Goal: Task Accomplishment & Management: Manage account settings

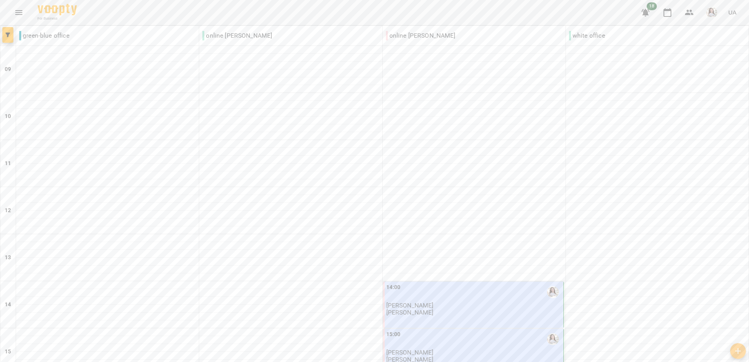
scroll to position [348, 0]
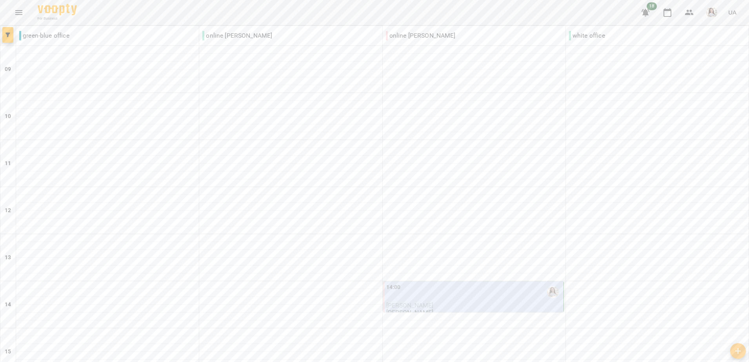
scroll to position [173, 0]
click at [517, 283] on div "14:00" at bounding box center [474, 292] width 176 height 18
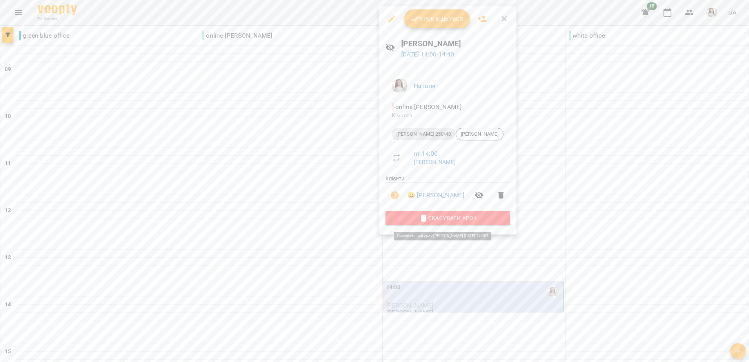
click at [465, 219] on span "Скасувати Урок" at bounding box center [448, 217] width 112 height 9
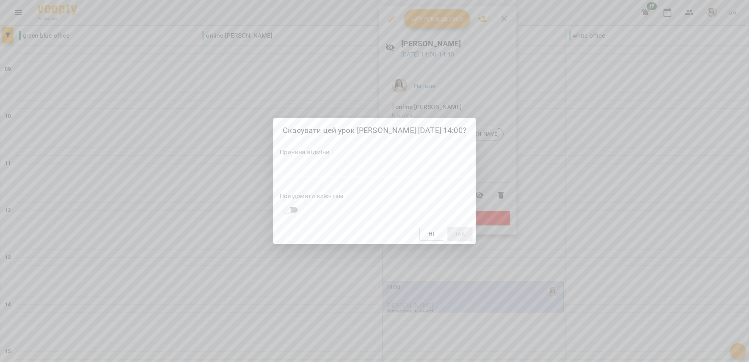
click at [439, 171] on textarea at bounding box center [374, 170] width 190 height 7
click at [403, 170] on textarea at bounding box center [374, 170] width 190 height 7
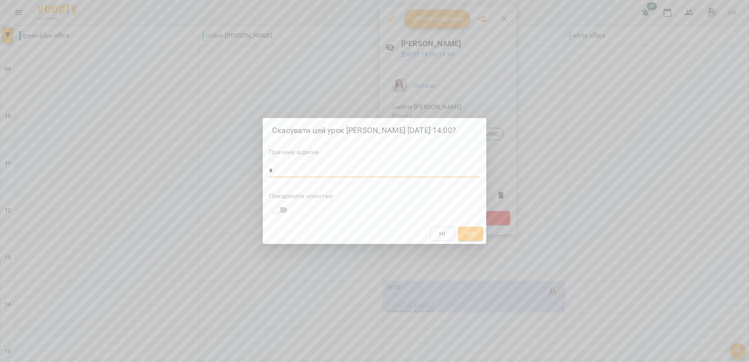
type textarea "*"
click at [477, 230] on button "Так" at bounding box center [470, 234] width 25 height 14
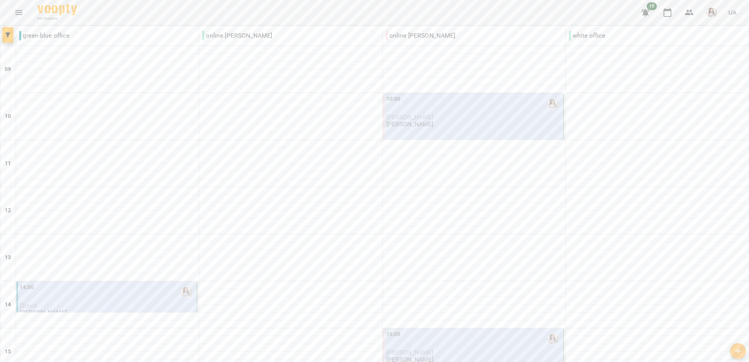
scroll to position [0, 0]
type input "**********"
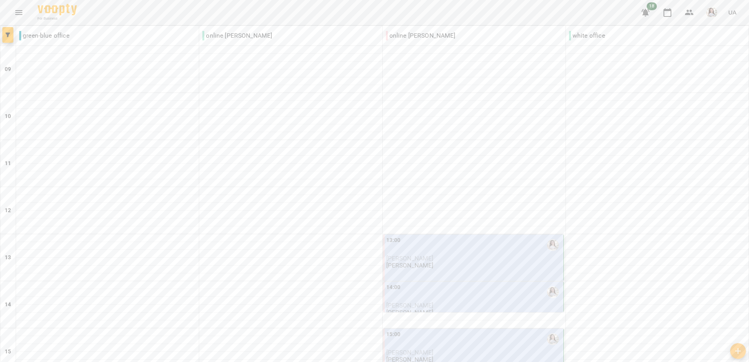
scroll to position [177, 0]
click at [473, 349] on p "[PERSON_NAME]" at bounding box center [474, 352] width 176 height 7
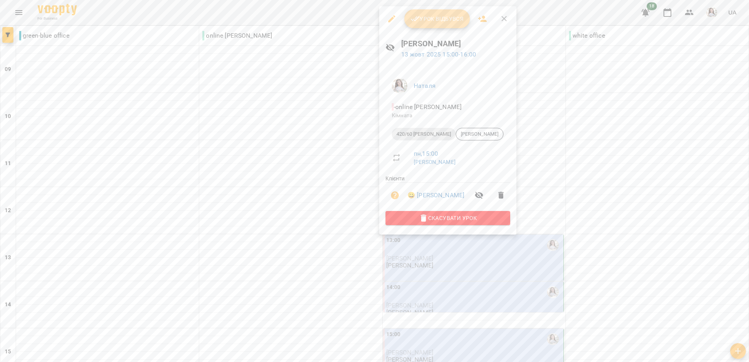
click at [450, 14] on span "Урок відбувся" at bounding box center [436, 18] width 53 height 9
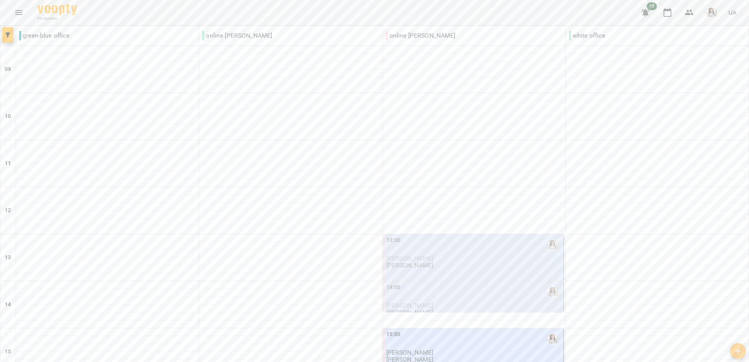
scroll to position [210, 0]
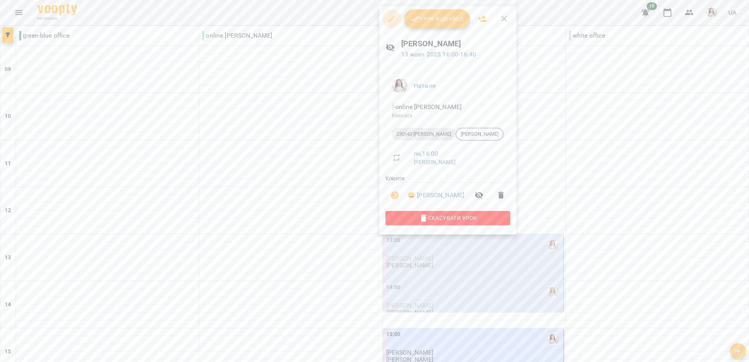
click at [392, 17] on icon "button" at bounding box center [391, 18] width 7 height 7
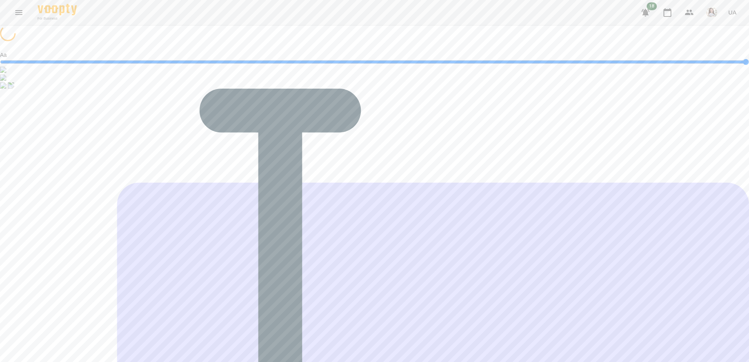
select select "**********"
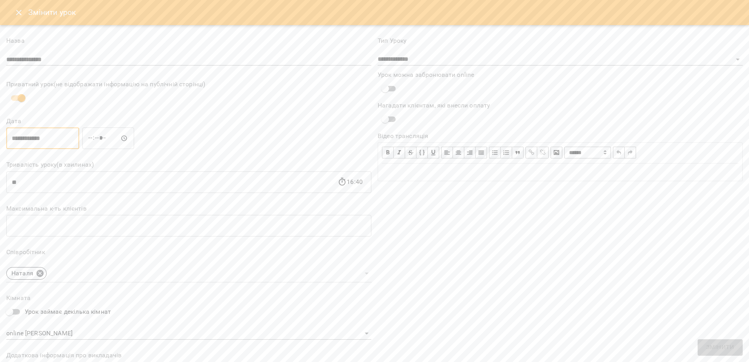
click at [74, 141] on input "**********" at bounding box center [42, 138] width 73 height 22
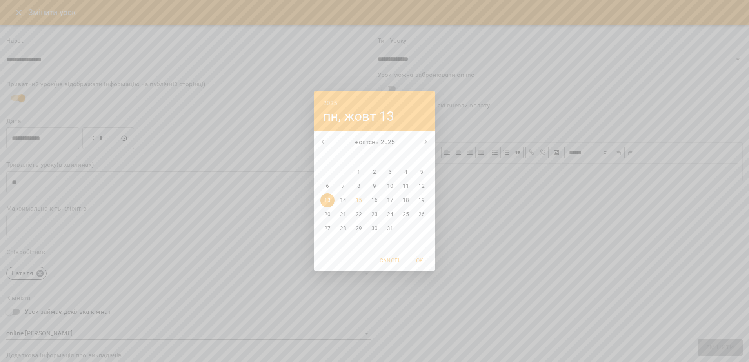
click at [358, 201] on p "15" at bounding box center [359, 200] width 6 height 8
type input "**********"
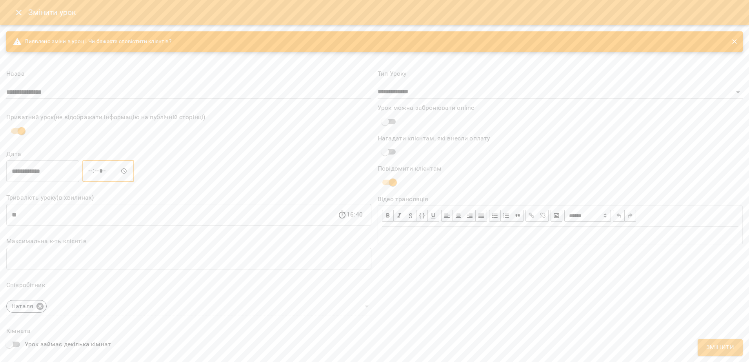
click at [94, 173] on input "*****" at bounding box center [108, 171] width 52 height 22
type input "*****"
click at [706, 348] on button "Змінити" at bounding box center [719, 347] width 45 height 16
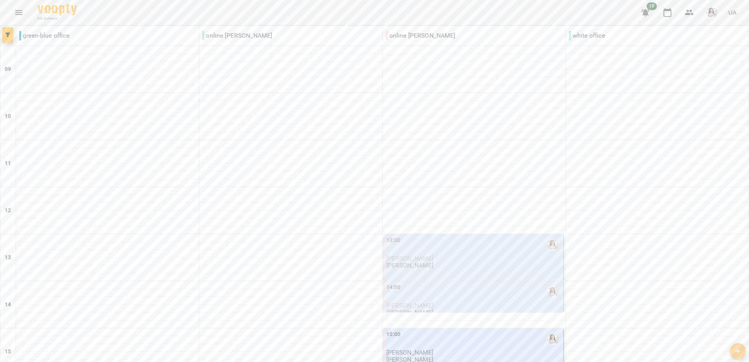
scroll to position [144, 0]
click at [421, 236] on div "13:00" at bounding box center [474, 245] width 176 height 18
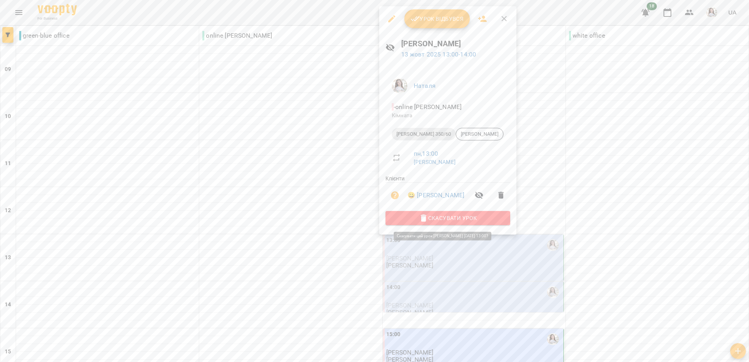
click at [428, 216] on span "Скасувати Урок" at bounding box center [448, 217] width 112 height 9
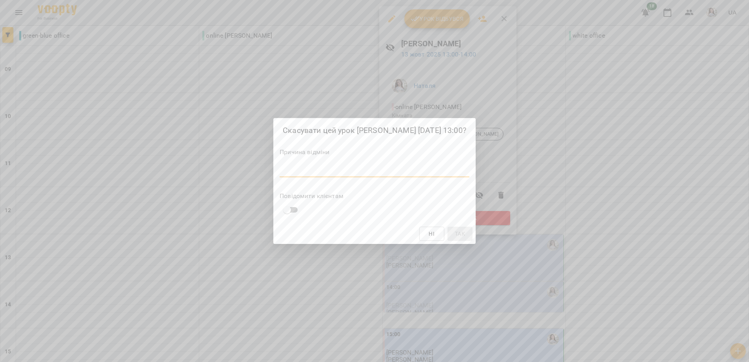
click at [412, 169] on textarea at bounding box center [374, 170] width 190 height 7
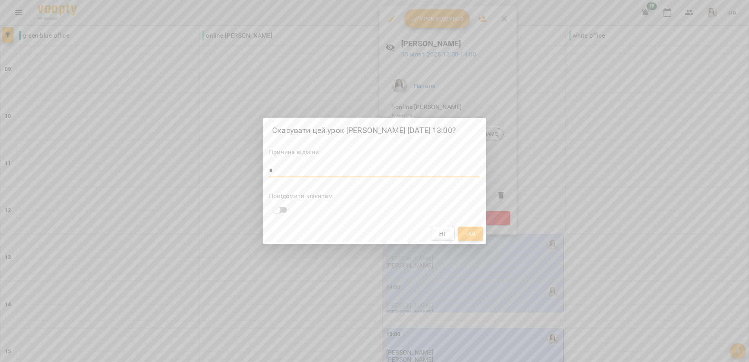
type textarea "*"
click at [479, 234] on button "Так" at bounding box center [470, 234] width 25 height 14
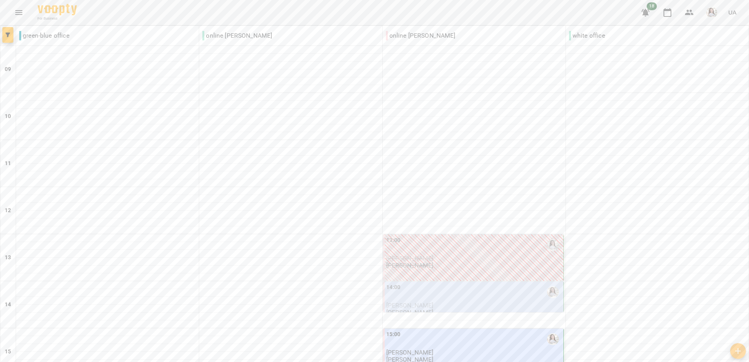
click at [483, 283] on div "14:00" at bounding box center [474, 292] width 176 height 18
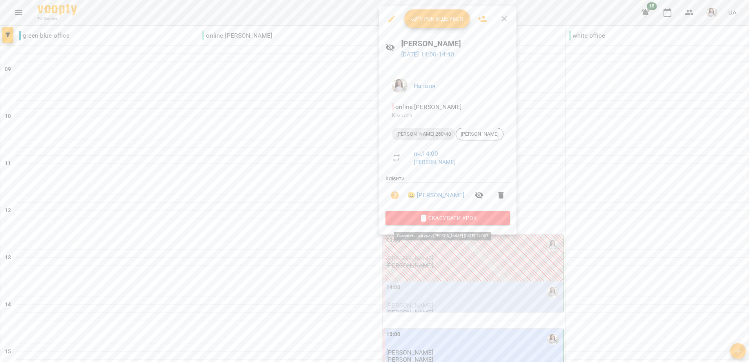
click at [449, 217] on span "Скасувати Урок" at bounding box center [448, 217] width 112 height 9
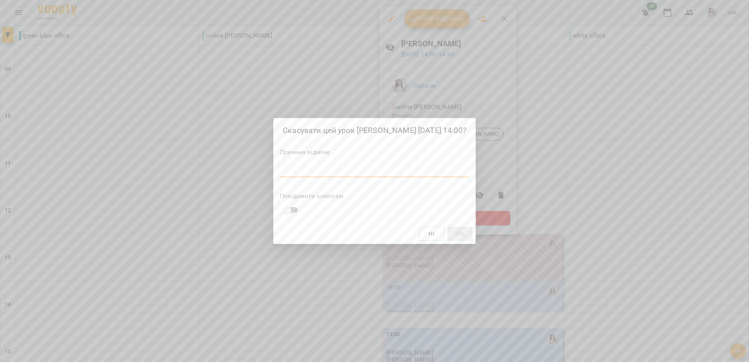
click at [452, 170] on textarea at bounding box center [374, 170] width 190 height 7
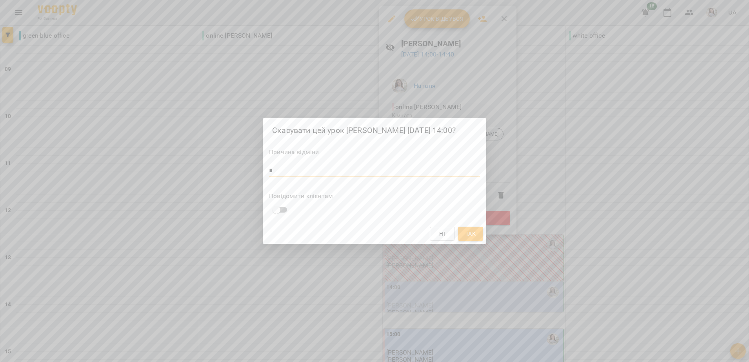
type textarea "*"
click at [461, 231] on button "Так" at bounding box center [470, 234] width 25 height 14
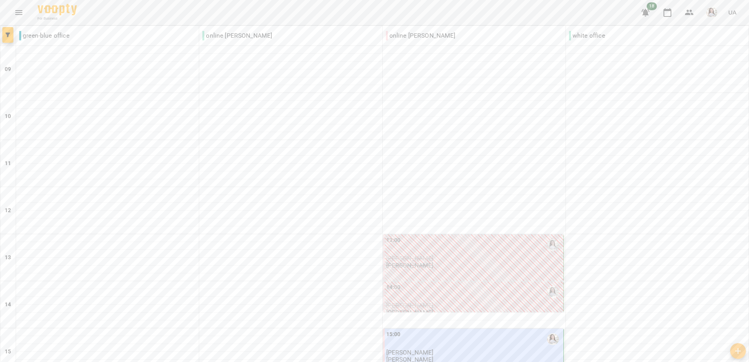
scroll to position [348, 0]
type input "**********"
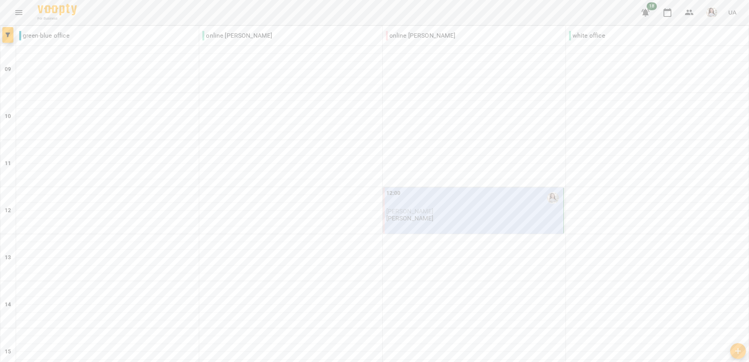
scroll to position [60, 0]
click at [547, 208] on p "[PERSON_NAME]" at bounding box center [474, 211] width 176 height 7
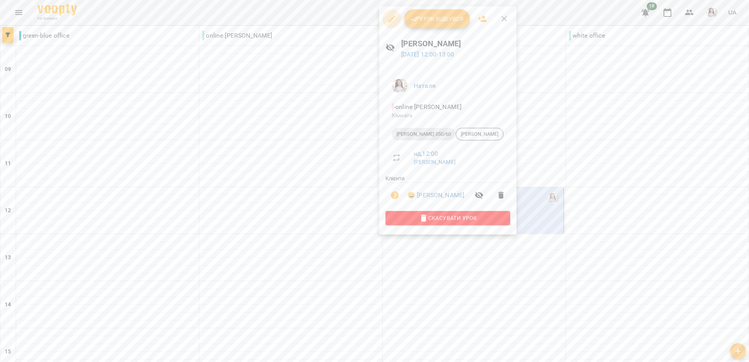
click at [390, 18] on icon "button" at bounding box center [391, 18] width 9 height 9
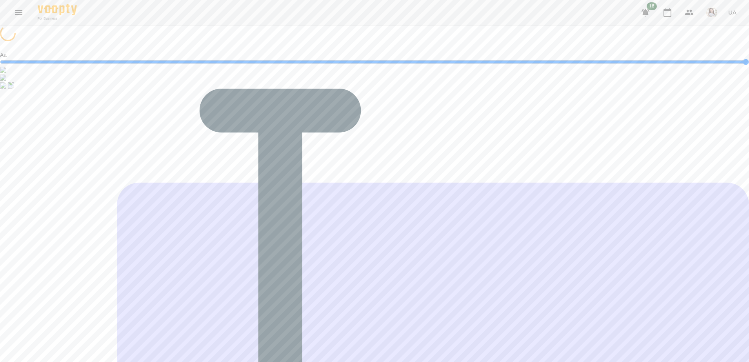
select select "**********"
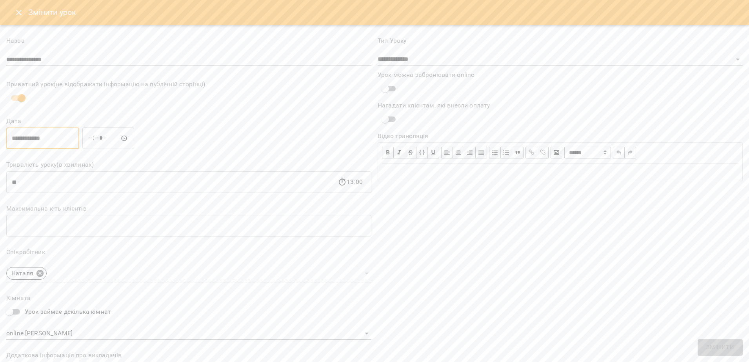
click at [78, 140] on input "**********" at bounding box center [42, 138] width 73 height 22
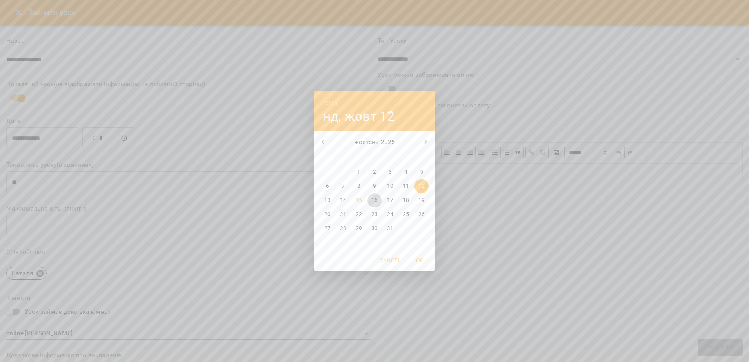
click at [376, 198] on p "16" at bounding box center [374, 200] width 6 height 8
type input "**********"
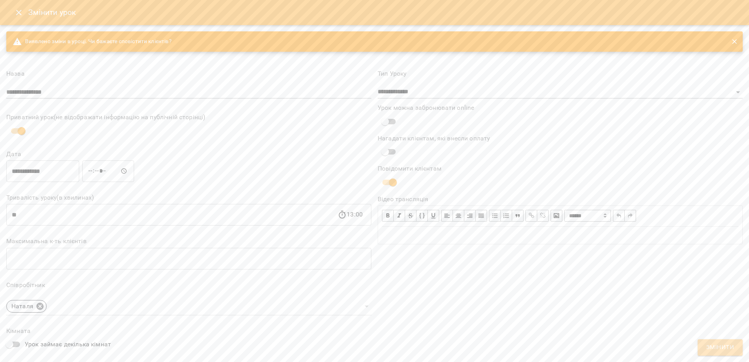
click at [726, 347] on span "Змінити" at bounding box center [720, 347] width 28 height 10
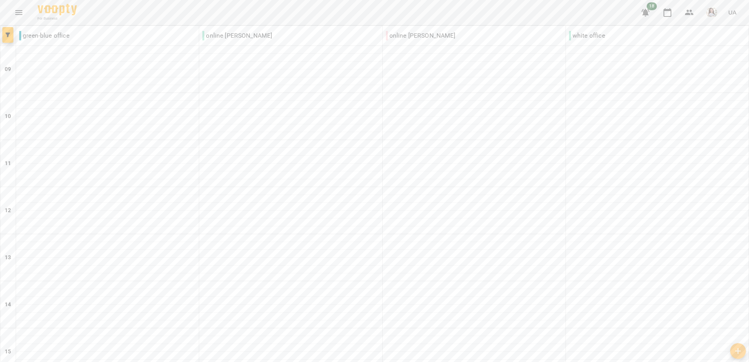
scroll to position [314, 0]
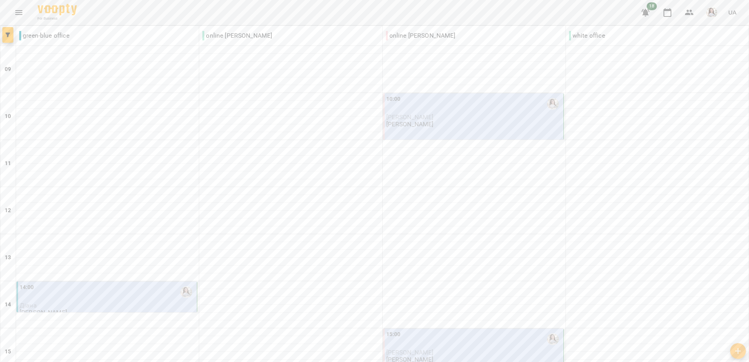
scroll to position [35, 0]
click at [503, 95] on div "10:00 [PERSON_NAME] [PERSON_NAME]" at bounding box center [474, 111] width 176 height 33
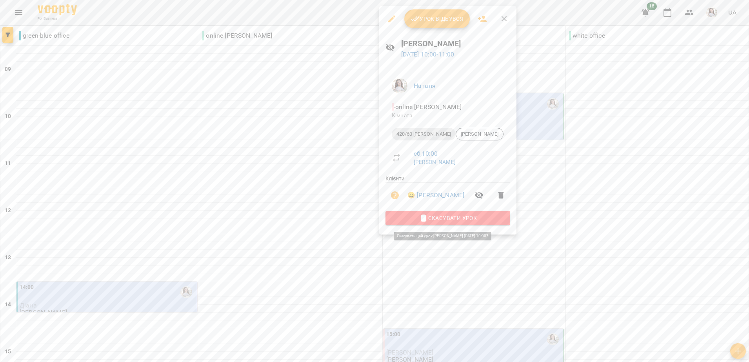
click at [475, 215] on span "Скасувати Урок" at bounding box center [448, 217] width 112 height 9
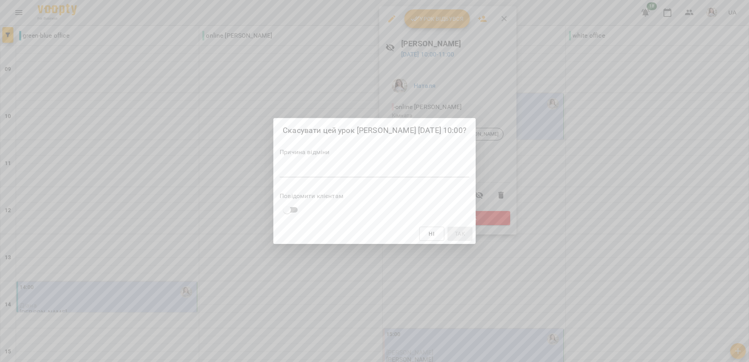
click at [464, 162] on div "Причина відміни *" at bounding box center [374, 164] width 190 height 31
click at [454, 170] on textarea at bounding box center [374, 170] width 190 height 7
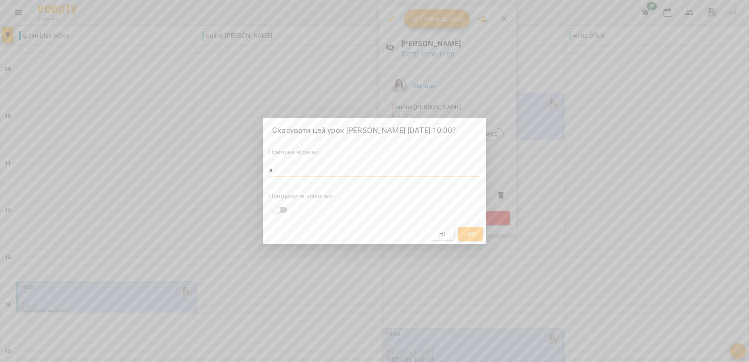
type textarea "*"
click at [464, 233] on span "Так" at bounding box center [470, 233] width 13 height 9
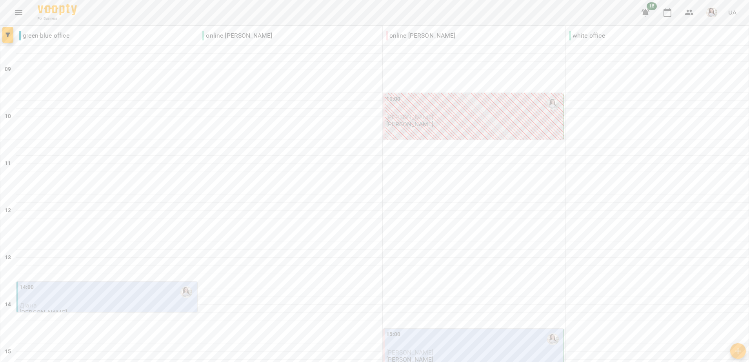
scroll to position [114, 0]
click at [465, 330] on div "15:00 [PERSON_NAME] [PERSON_NAME]" at bounding box center [474, 346] width 176 height 33
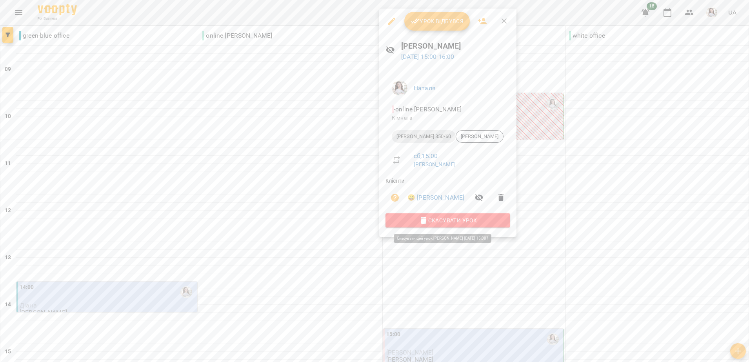
click at [452, 222] on span "Скасувати Урок" at bounding box center [448, 220] width 112 height 9
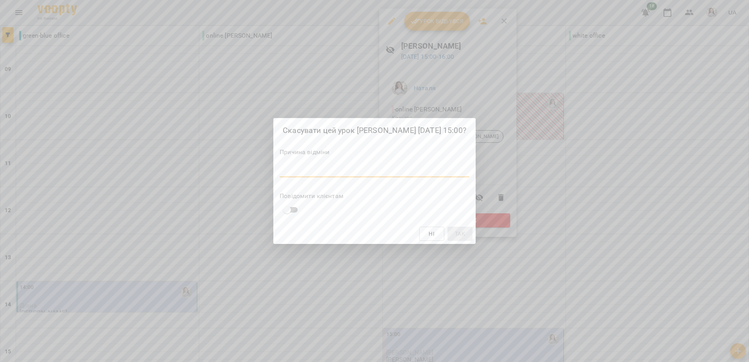
click at [459, 168] on textarea at bounding box center [374, 170] width 190 height 7
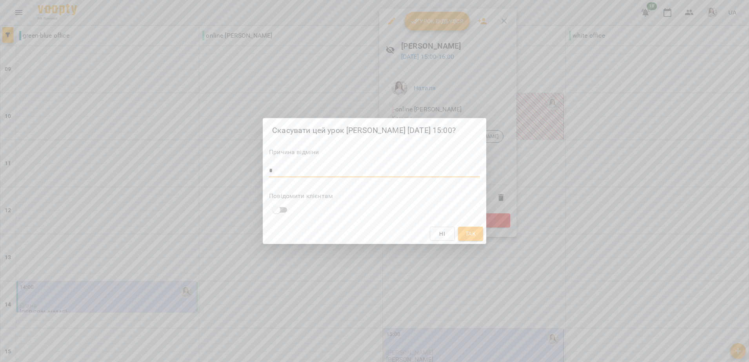
type textarea "*"
click at [473, 232] on span "Так" at bounding box center [470, 233] width 10 height 9
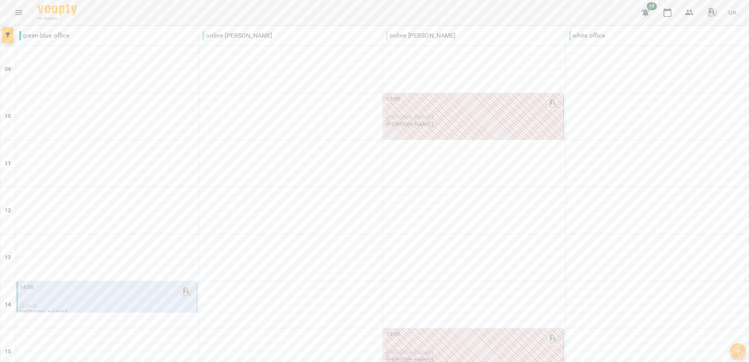
click at [173, 283] on div "14:00" at bounding box center [108, 292] width 176 height 18
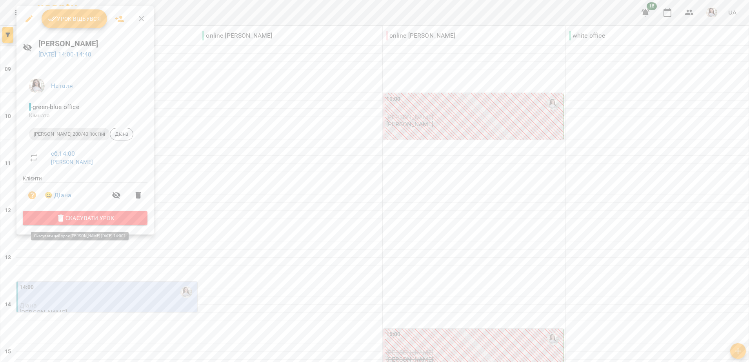
click at [73, 219] on span "Скасувати Урок" at bounding box center [85, 217] width 112 height 9
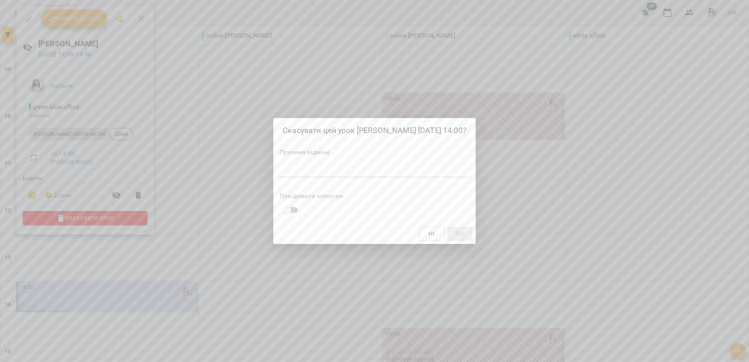
click at [288, 176] on div "*" at bounding box center [374, 171] width 190 height 13
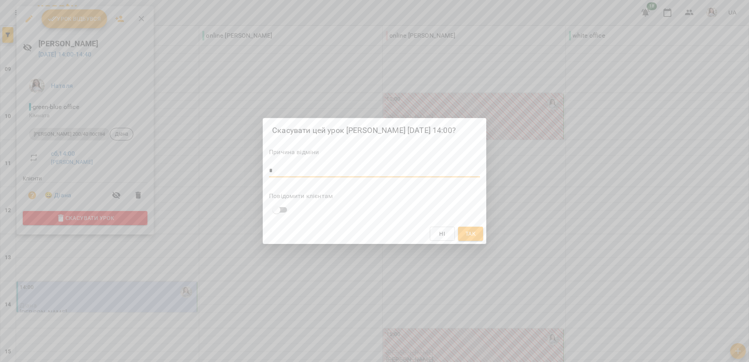
type textarea "*"
click at [475, 230] on span "Так" at bounding box center [470, 233] width 10 height 9
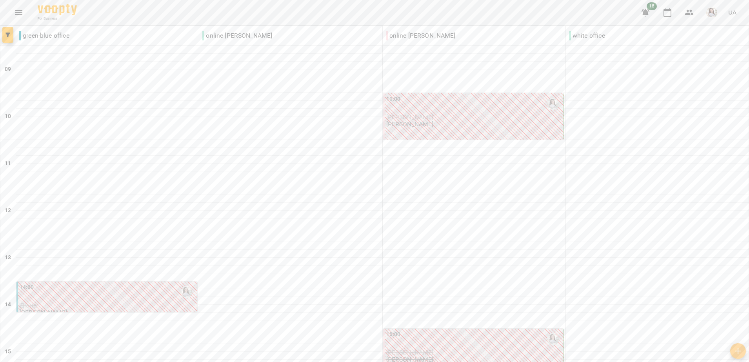
scroll to position [348, 0]
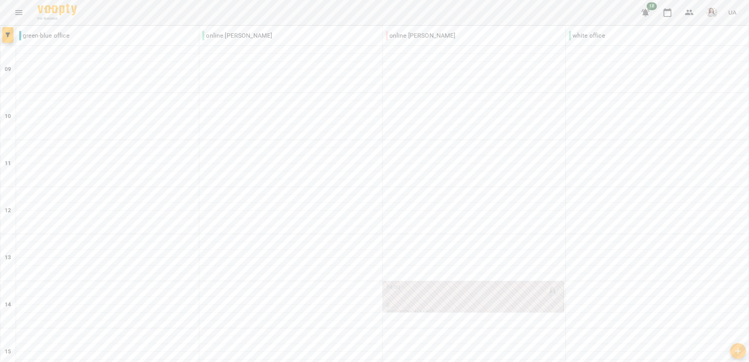
type input "**********"
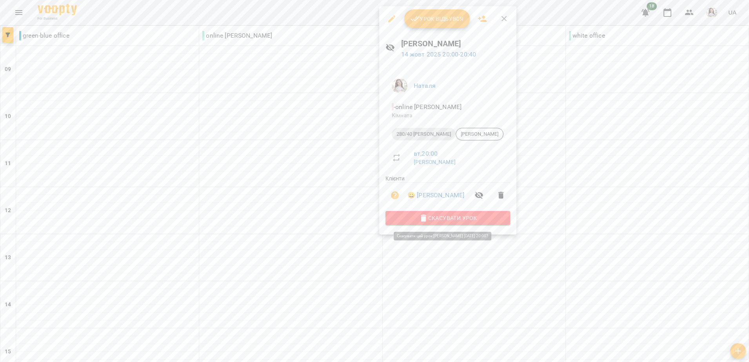
click at [491, 218] on span "Скасувати Урок" at bounding box center [448, 217] width 112 height 9
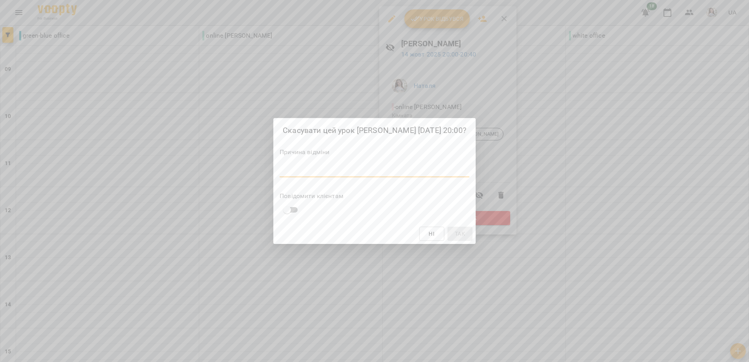
click at [468, 167] on textarea at bounding box center [374, 170] width 190 height 7
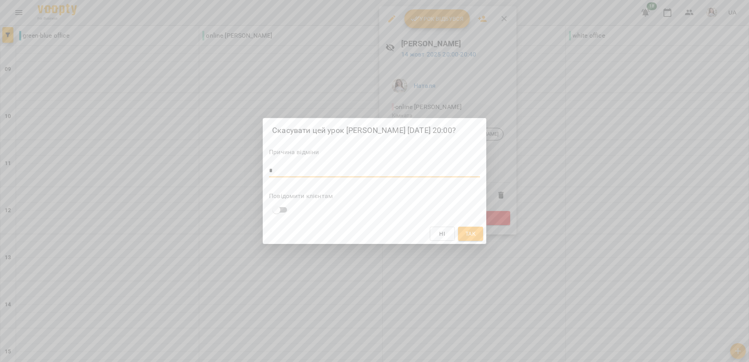
type textarea "*"
click at [469, 228] on button "Так" at bounding box center [470, 234] width 25 height 14
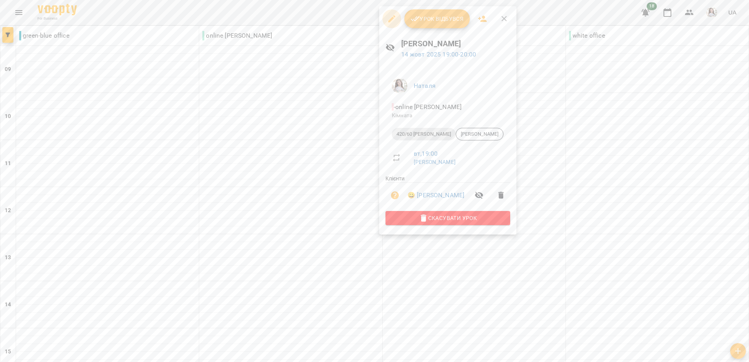
click at [390, 21] on icon "button" at bounding box center [391, 18] width 9 height 9
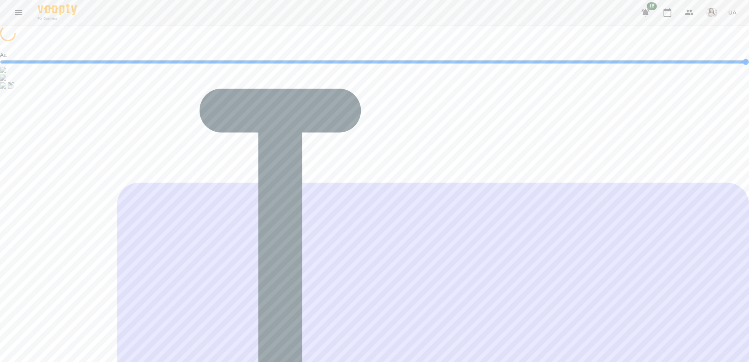
select select "**********"
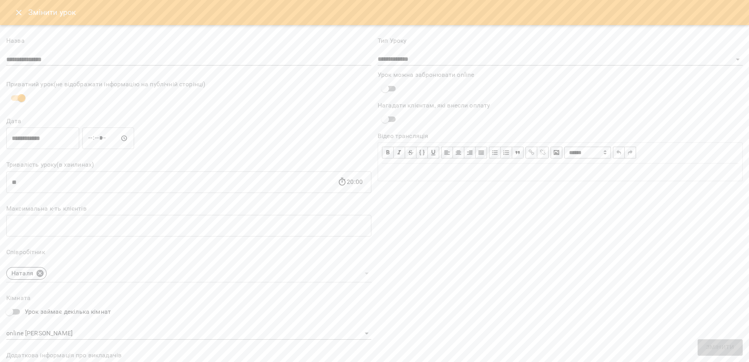
click at [79, 147] on input "**********" at bounding box center [42, 138] width 73 height 22
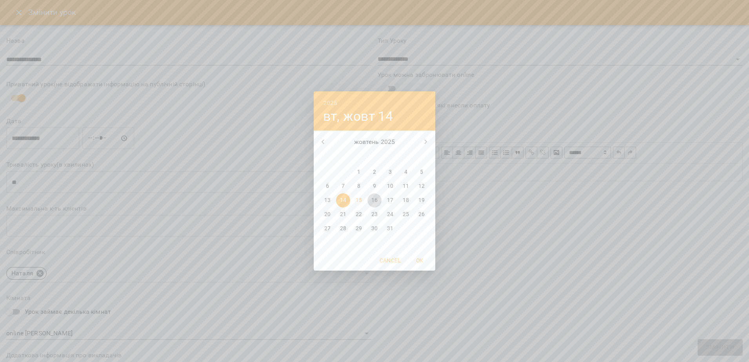
click at [375, 196] on p "16" at bounding box center [374, 200] width 6 height 8
type input "**********"
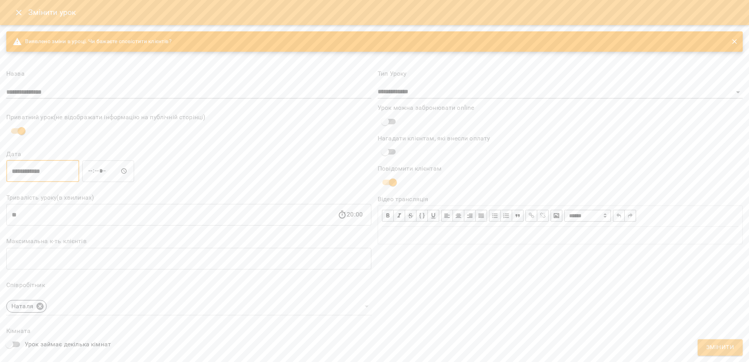
click at [109, 172] on input "*****" at bounding box center [108, 171] width 52 height 22
click at [100, 172] on input "*****" at bounding box center [108, 171] width 52 height 22
click at [720, 345] on span "Змінити" at bounding box center [720, 347] width 28 height 10
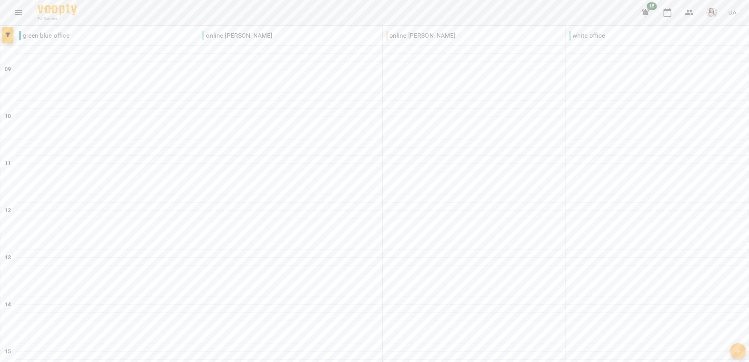
scroll to position [348, 0]
drag, startPoint x: 307, startPoint y: 324, endPoint x: 299, endPoint y: 324, distance: 7.8
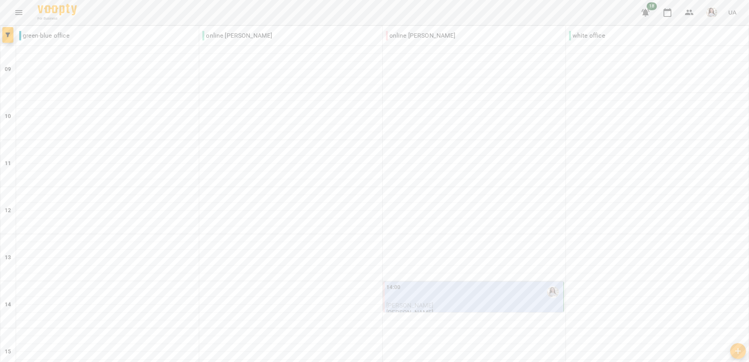
scroll to position [307, 0]
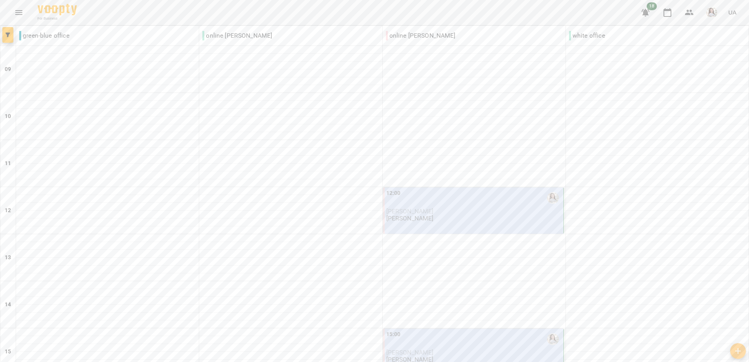
scroll to position [328, 0]
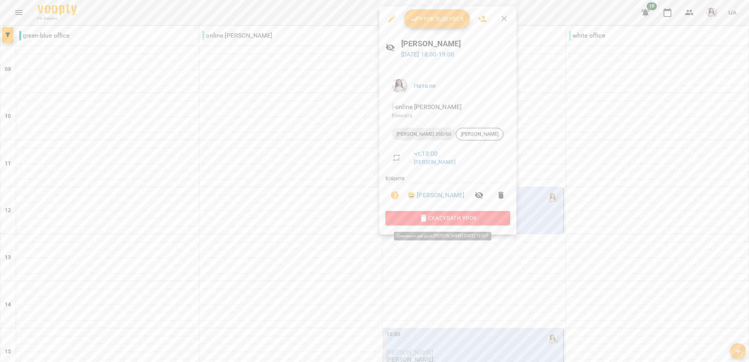
click at [456, 217] on span "Скасувати Урок" at bounding box center [448, 217] width 112 height 9
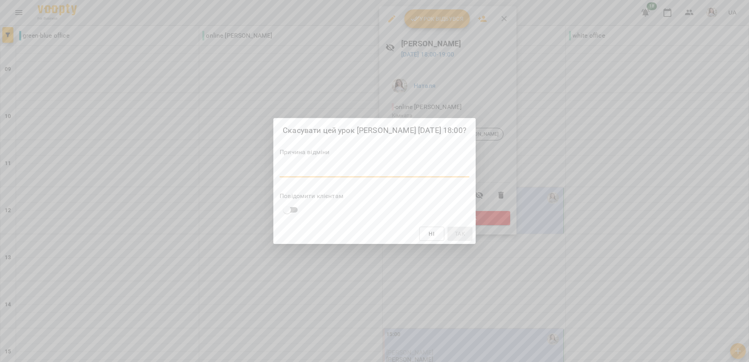
click at [444, 174] on textarea at bounding box center [374, 170] width 190 height 7
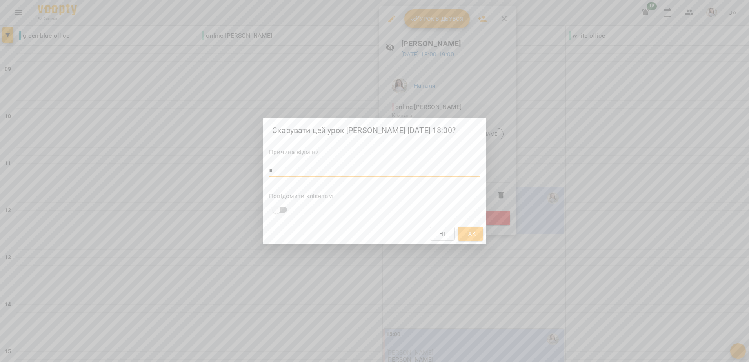
type textarea "*"
click at [475, 232] on span "Так" at bounding box center [470, 233] width 10 height 9
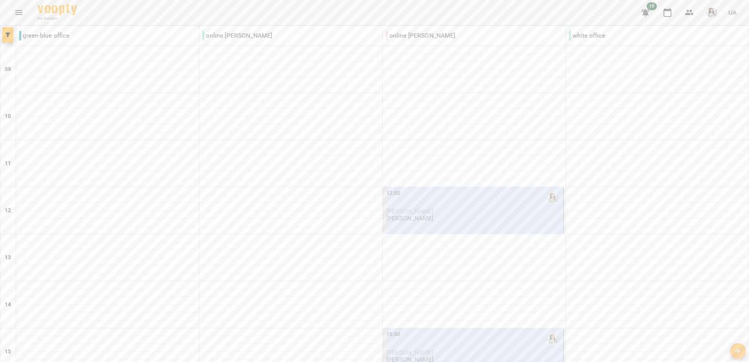
scroll to position [219, 0]
